Goal: Task Accomplishment & Management: Manage account settings

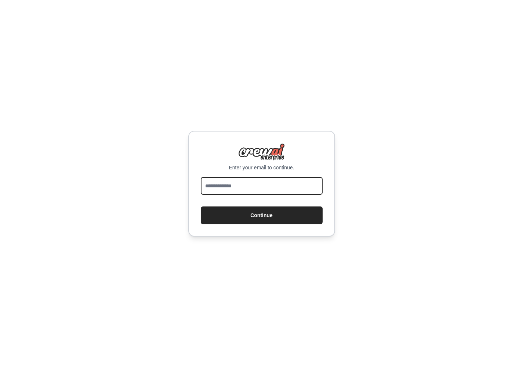
click at [278, 183] on input "email" at bounding box center [262, 186] width 122 height 18
type input "**********"
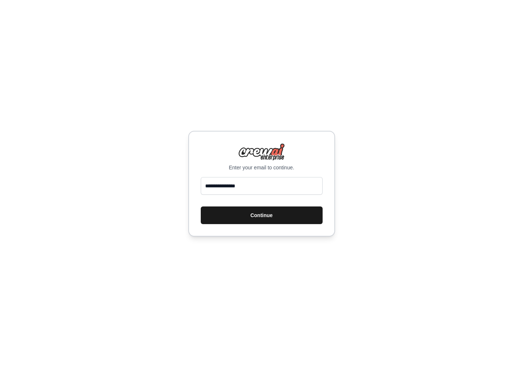
click at [267, 216] on button "Continue" at bounding box center [262, 215] width 122 height 18
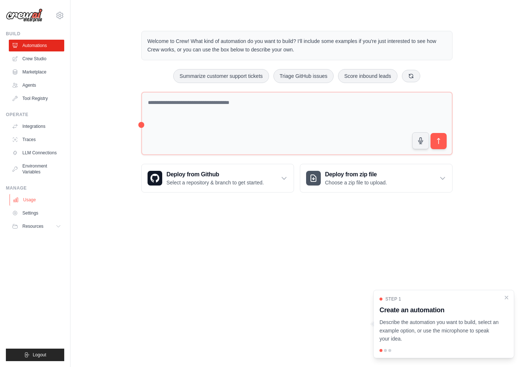
click at [39, 202] on link "Usage" at bounding box center [37, 200] width 55 height 12
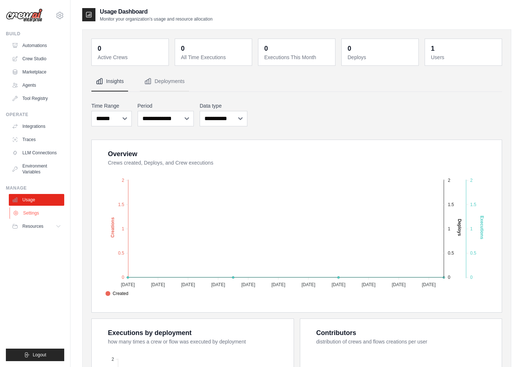
click at [39, 210] on link "Settings" at bounding box center [37, 213] width 55 height 12
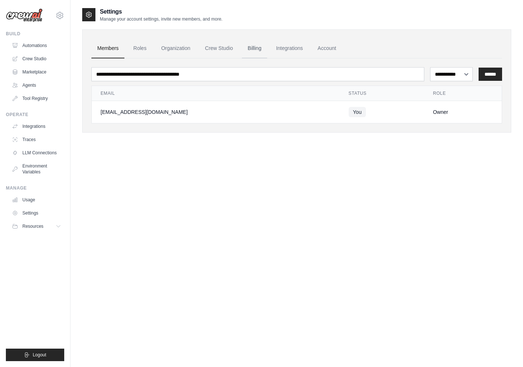
click at [250, 49] on link "Billing" at bounding box center [254, 49] width 25 height 20
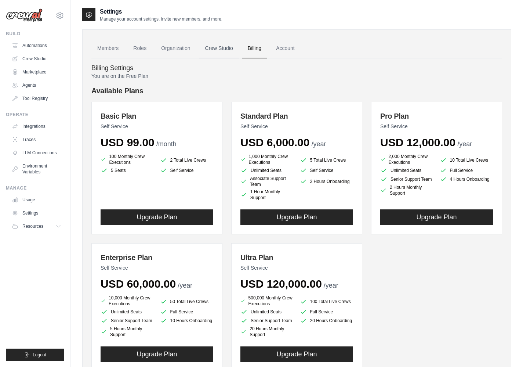
click at [215, 53] on link "Crew Studio" at bounding box center [219, 49] width 40 height 20
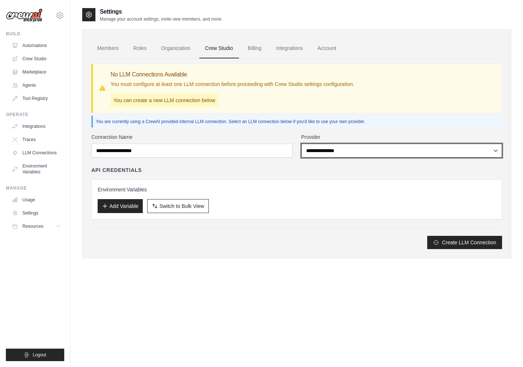
click at [340, 151] on select "**********" at bounding box center [402, 151] width 201 height 14
select select "*********"
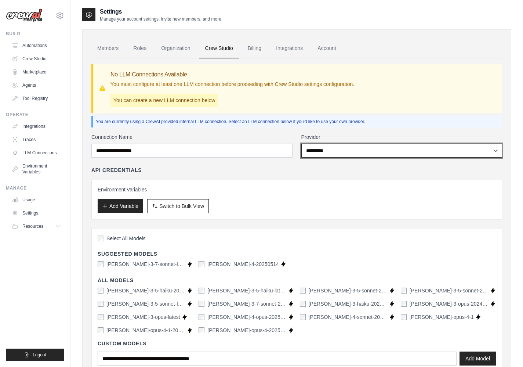
scroll to position [26, 0]
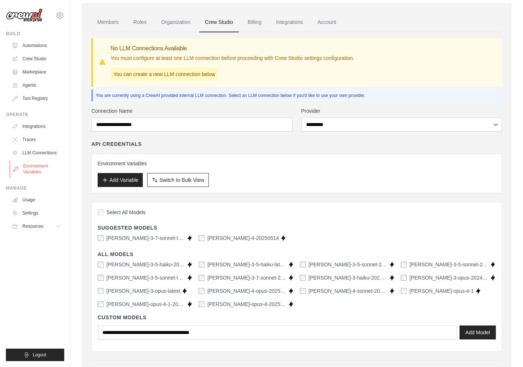
click at [49, 172] on link "Environment Variables" at bounding box center [37, 169] width 55 height 18
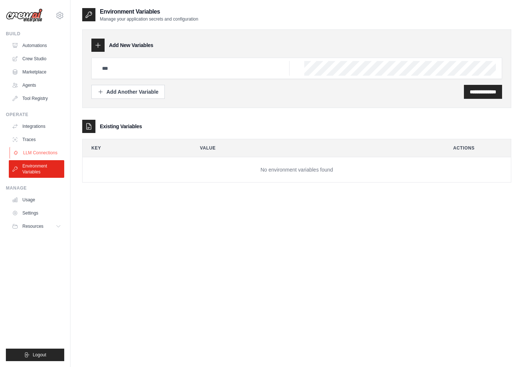
click at [45, 150] on link "LLM Connections" at bounding box center [37, 153] width 55 height 12
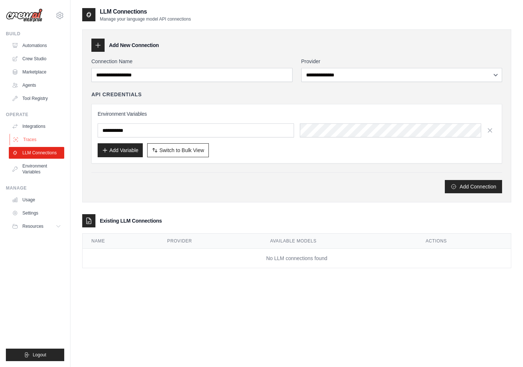
click at [42, 138] on link "Traces" at bounding box center [37, 140] width 55 height 12
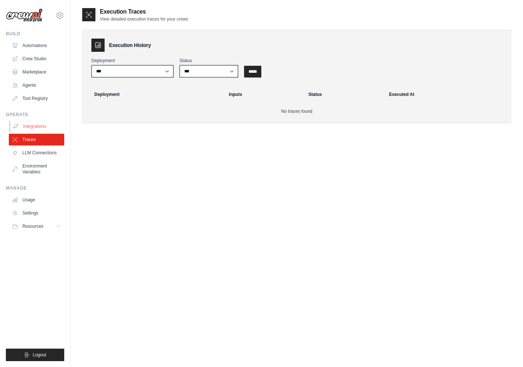
click at [41, 126] on link "Integrations" at bounding box center [37, 126] width 55 height 12
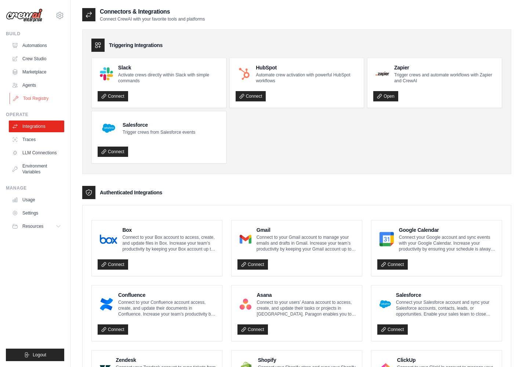
click at [41, 103] on link "Tool Registry" at bounding box center [37, 99] width 55 height 12
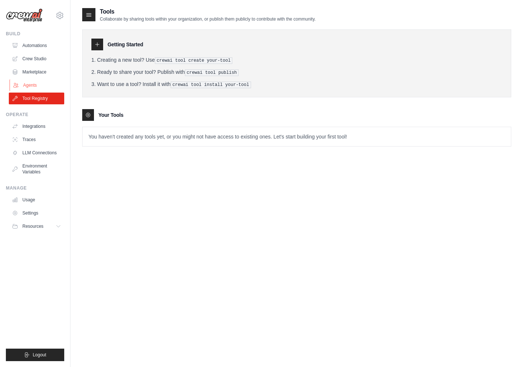
click at [37, 86] on link "Agents" at bounding box center [37, 85] width 55 height 12
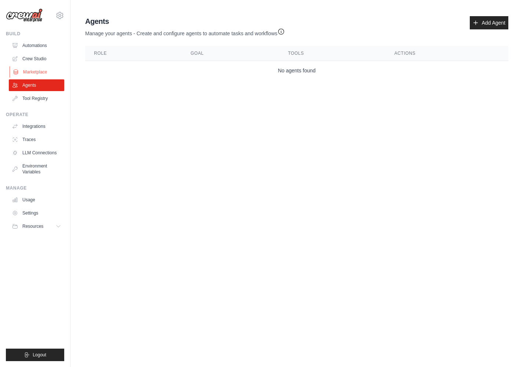
click at [40, 70] on link "Marketplace" at bounding box center [37, 72] width 55 height 12
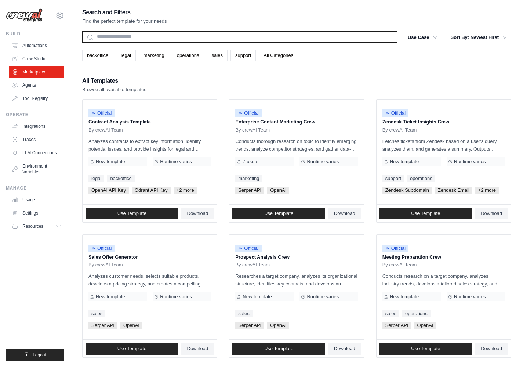
click at [168, 37] on input "text" at bounding box center [240, 37] width 316 height 12
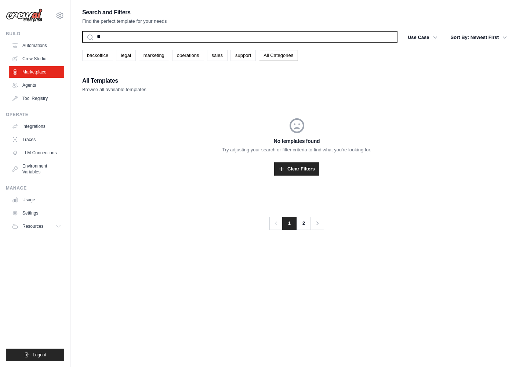
type input "*"
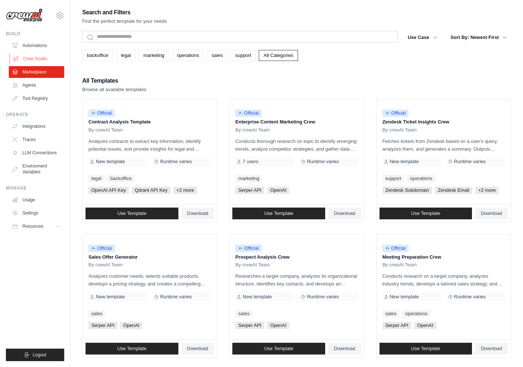
click at [51, 58] on link "Crew Studio" at bounding box center [37, 59] width 55 height 12
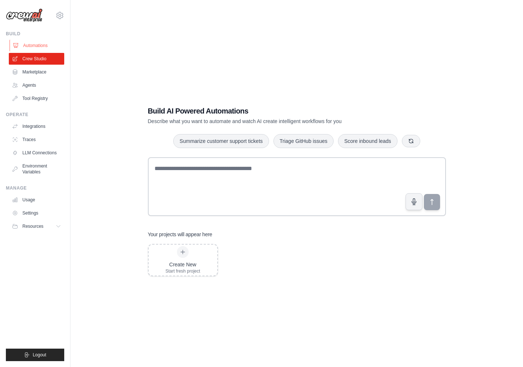
click at [55, 46] on link "Automations" at bounding box center [37, 46] width 55 height 12
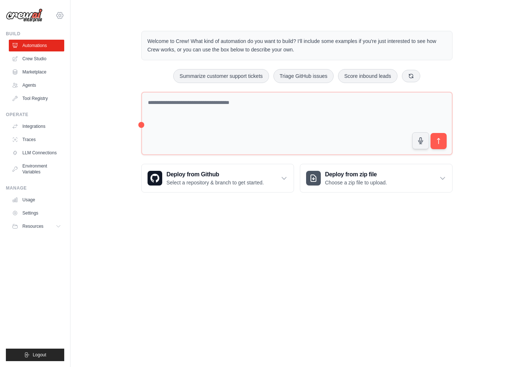
click at [60, 12] on icon at bounding box center [60, 15] width 7 height 6
click at [52, 15] on div "logi95@gmail.com Settings" at bounding box center [35, 12] width 58 height 24
click at [49, 211] on link "Settings" at bounding box center [37, 213] width 55 height 12
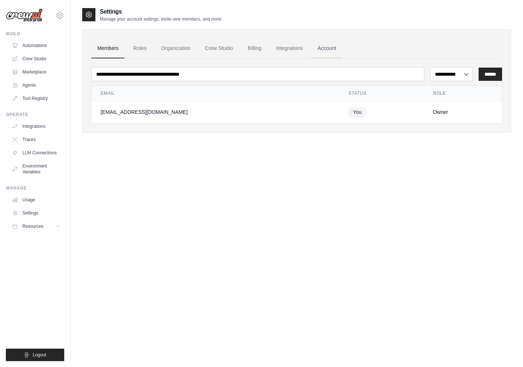
click at [314, 46] on link "Account" at bounding box center [327, 49] width 30 height 20
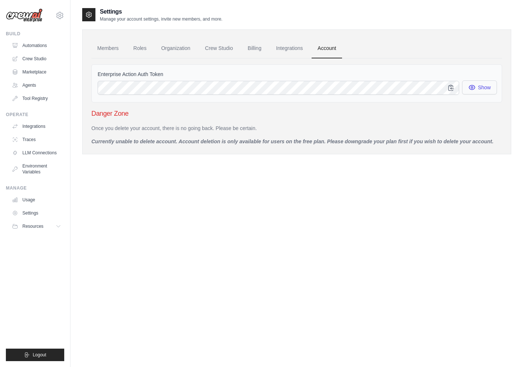
click at [472, 90] on icon "button" at bounding box center [472, 87] width 7 height 7
click at [452, 90] on icon "button" at bounding box center [451, 87] width 7 height 7
